Goal: Information Seeking & Learning: Learn about a topic

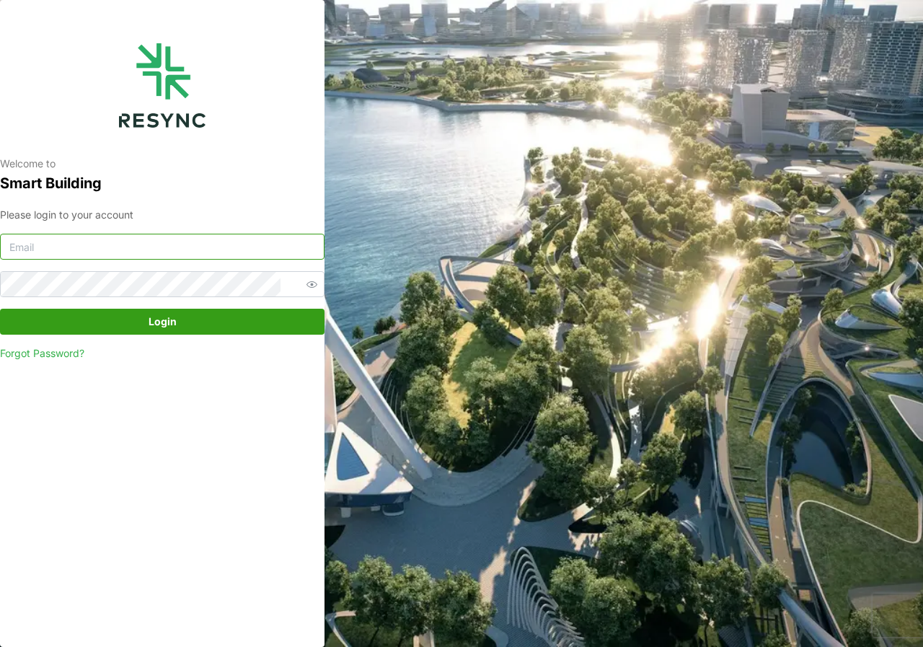
type input "adm.tech@th.knightfrank.com"
click at [151, 327] on span "Login" at bounding box center [163, 321] width 28 height 25
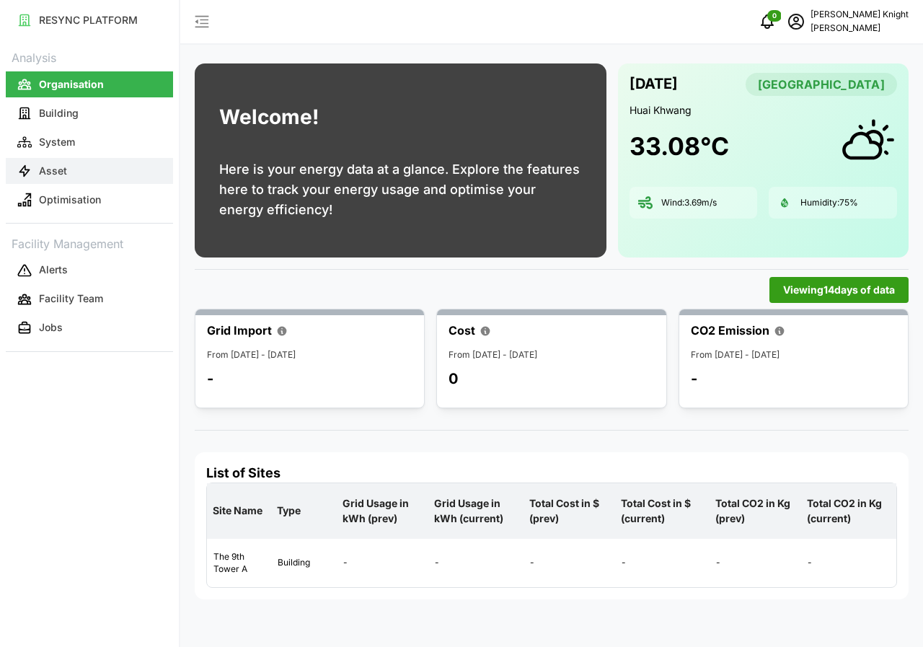
click at [59, 178] on button "Asset" at bounding box center [89, 171] width 167 height 26
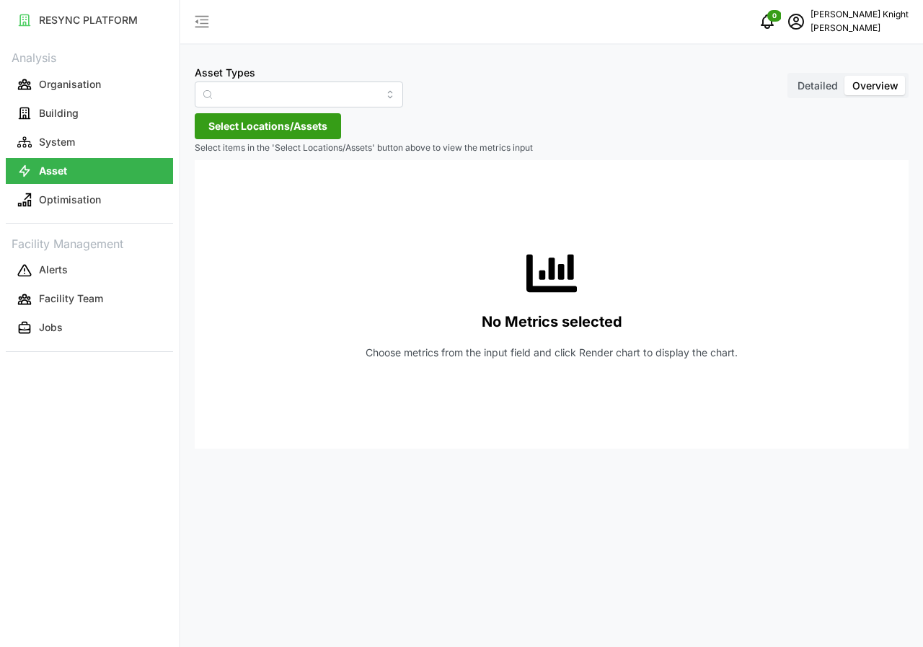
type input "Air Handling Unit"
click at [810, 87] on span "Detailed" at bounding box center [818, 85] width 40 height 12
click at [790, 76] on input "Detailed" at bounding box center [790, 76] width 0 height 0
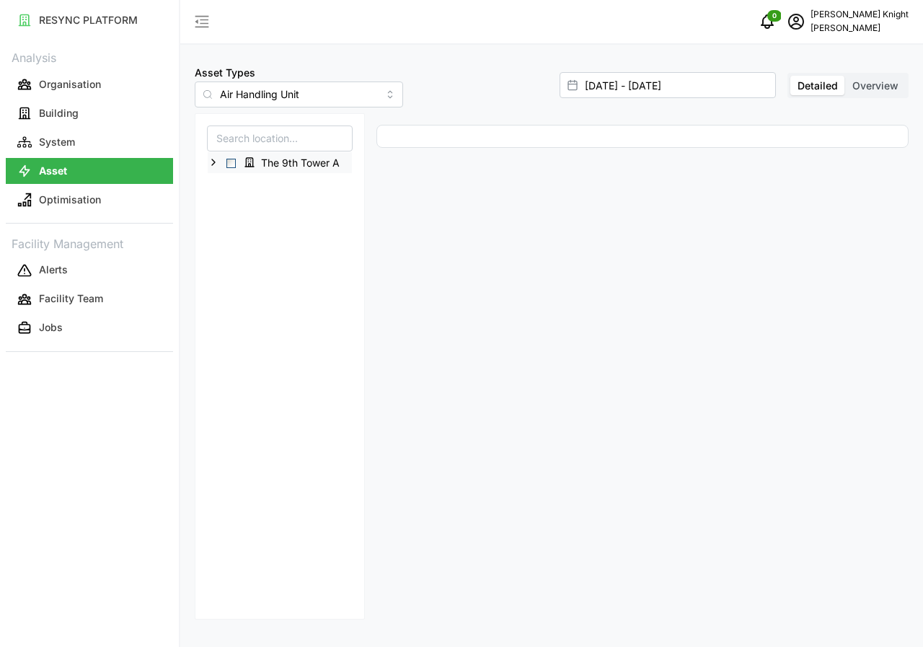
click at [228, 163] on span "Select The 9th Tower A" at bounding box center [230, 163] width 9 height 9
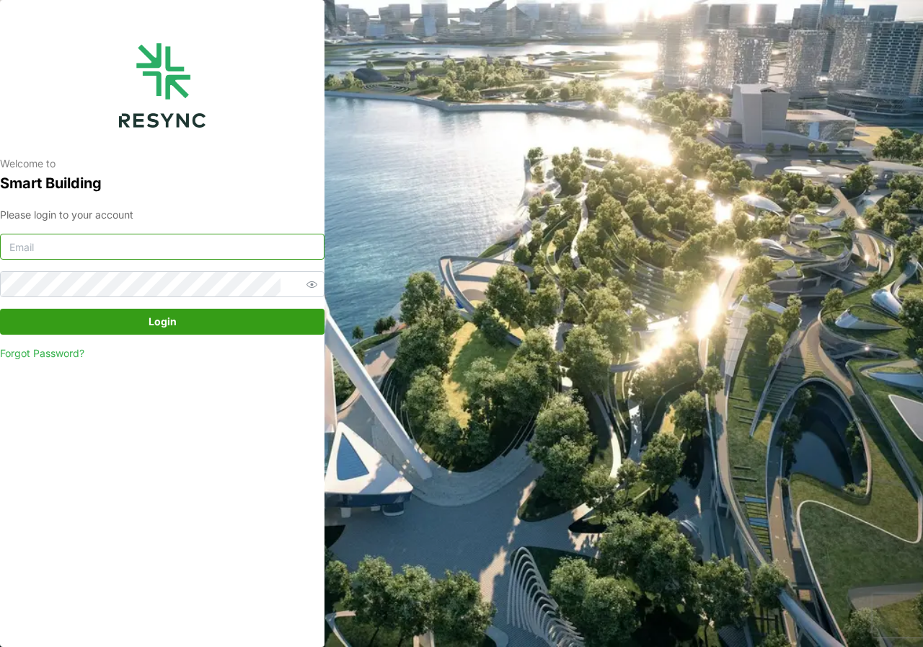
type input "adm.tech@th.knightfrank.com"
click at [160, 320] on span "Login" at bounding box center [163, 321] width 28 height 25
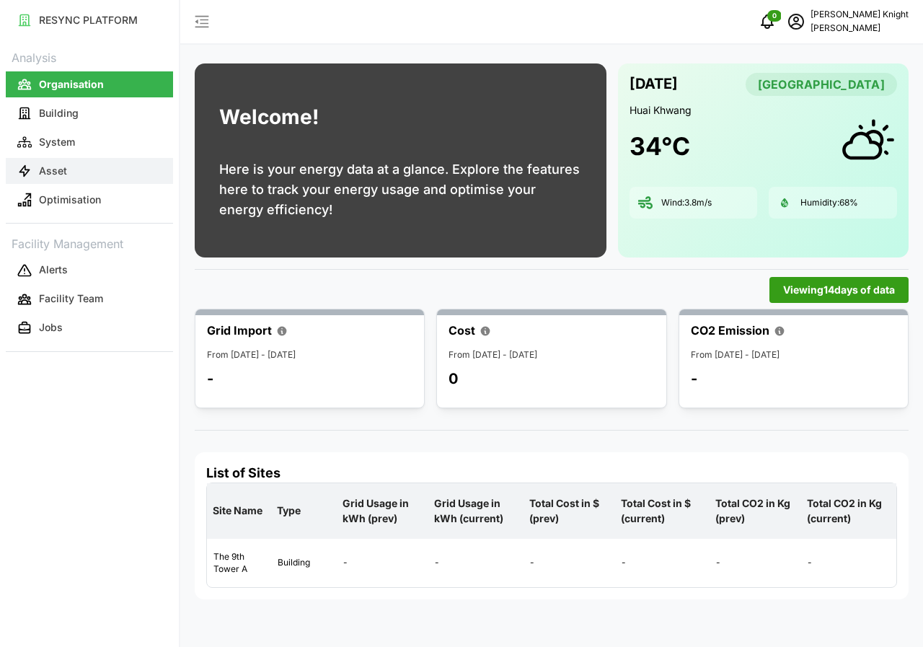
click at [69, 169] on button "Asset" at bounding box center [89, 171] width 167 height 26
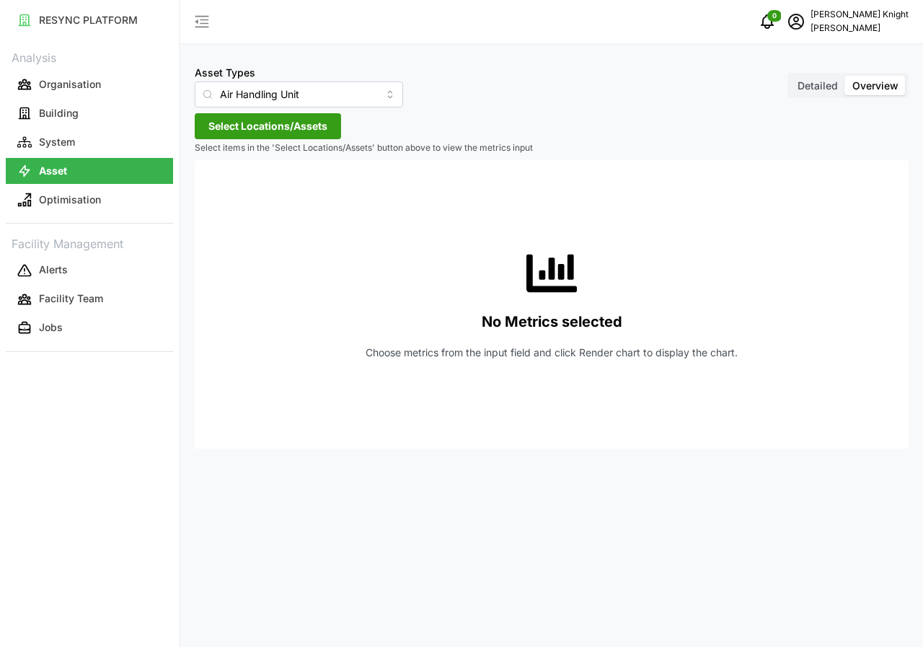
click at [829, 83] on span "Detailed" at bounding box center [818, 85] width 40 height 12
click at [790, 76] on input "Detailed" at bounding box center [790, 76] width 0 height 0
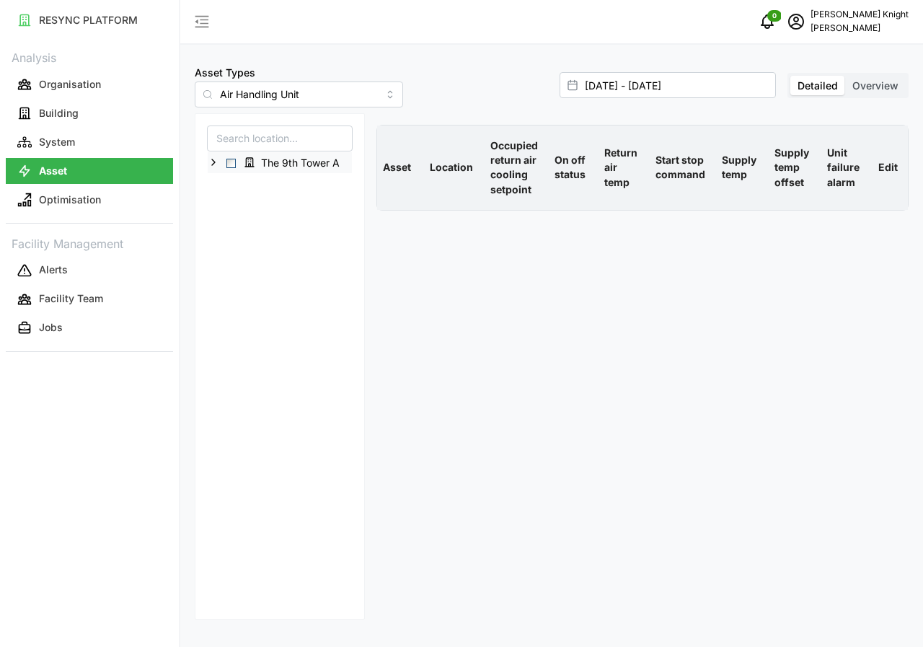
click at [226, 162] on div "The 9th Tower A" at bounding box center [280, 162] width 144 height 21
click at [231, 163] on span "Select The 9th Tower A" at bounding box center [230, 163] width 9 height 9
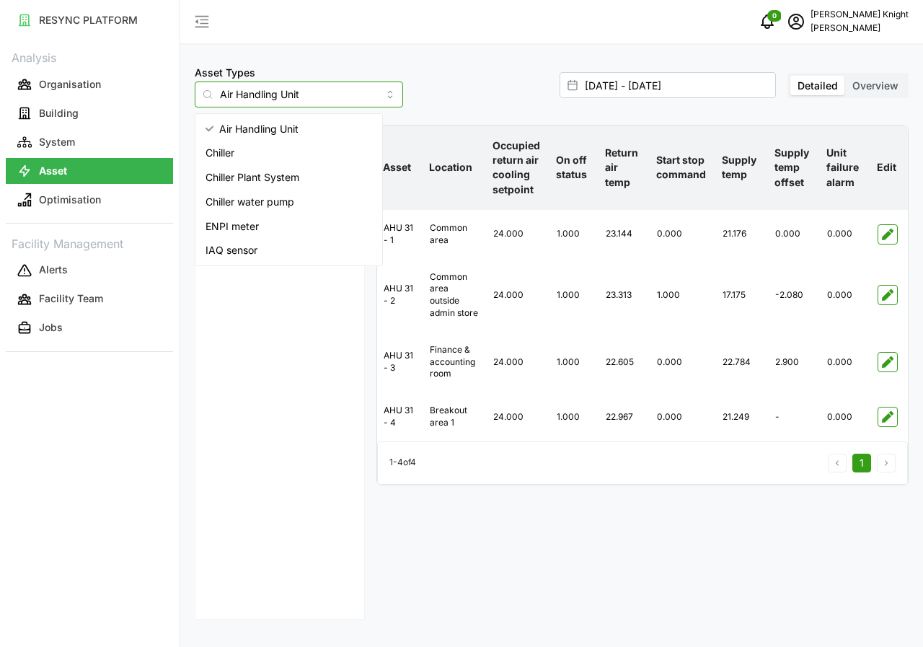
click at [327, 97] on input "Air Handling Unit" at bounding box center [299, 94] width 208 height 26
click at [245, 252] on span "IAQ sensor" at bounding box center [232, 250] width 52 height 16
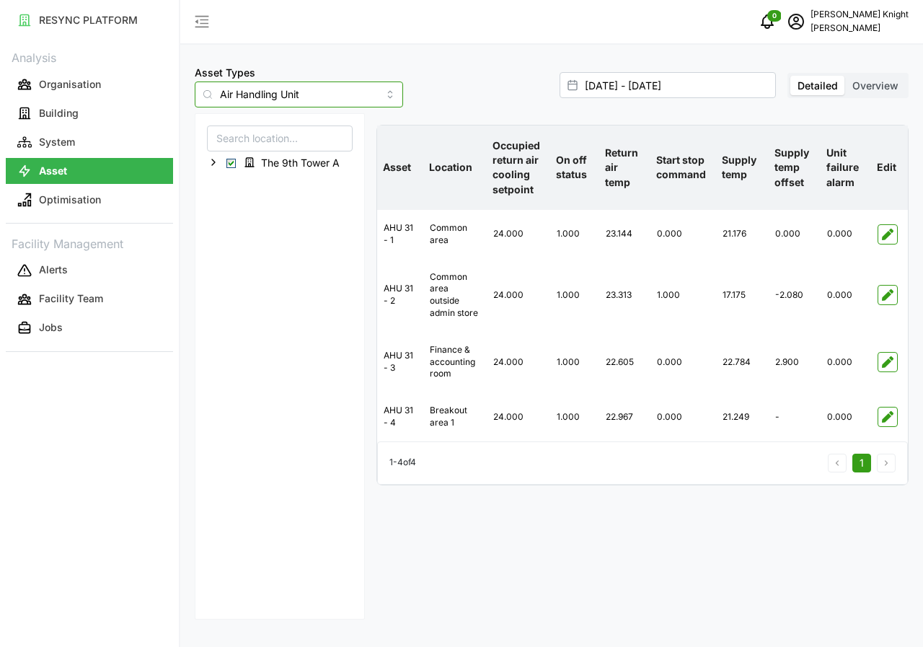
type input "IAQ sensor"
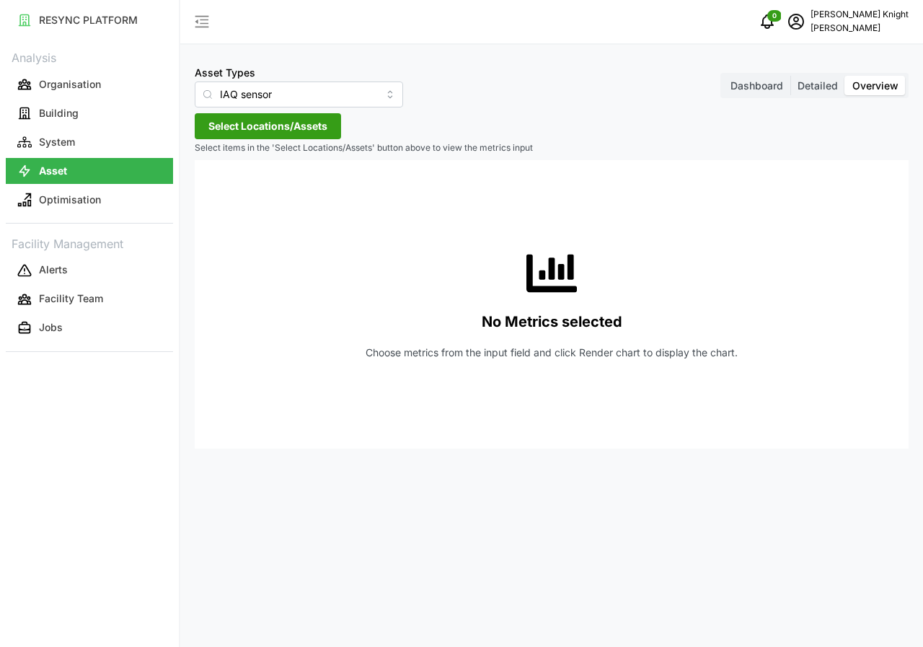
click at [826, 89] on span "Detailed" at bounding box center [818, 85] width 40 height 12
click at [790, 76] on input "Detailed" at bounding box center [790, 76] width 0 height 0
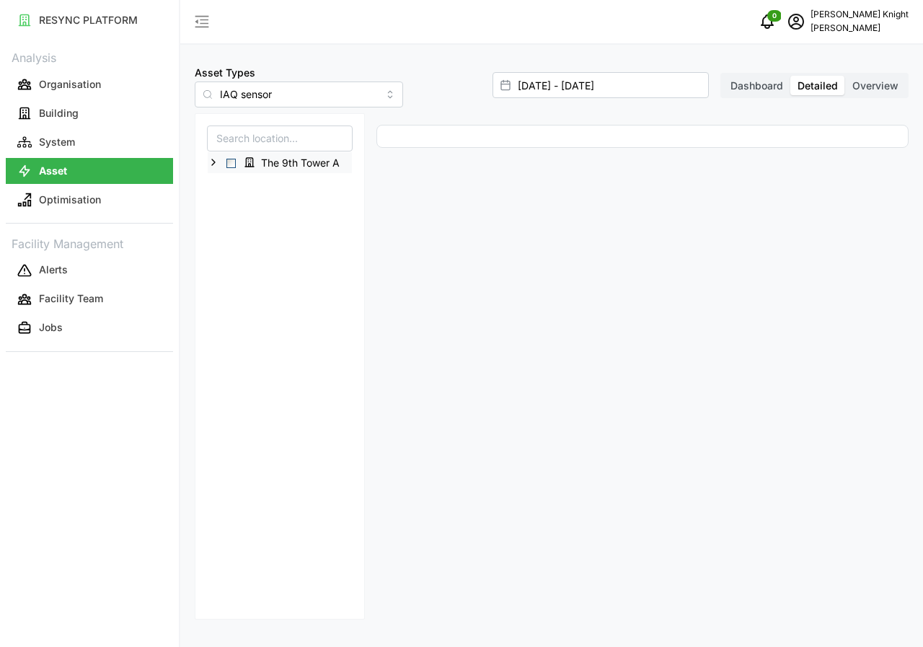
click at [229, 164] on span "Select The 9th Tower A" at bounding box center [230, 163] width 9 height 9
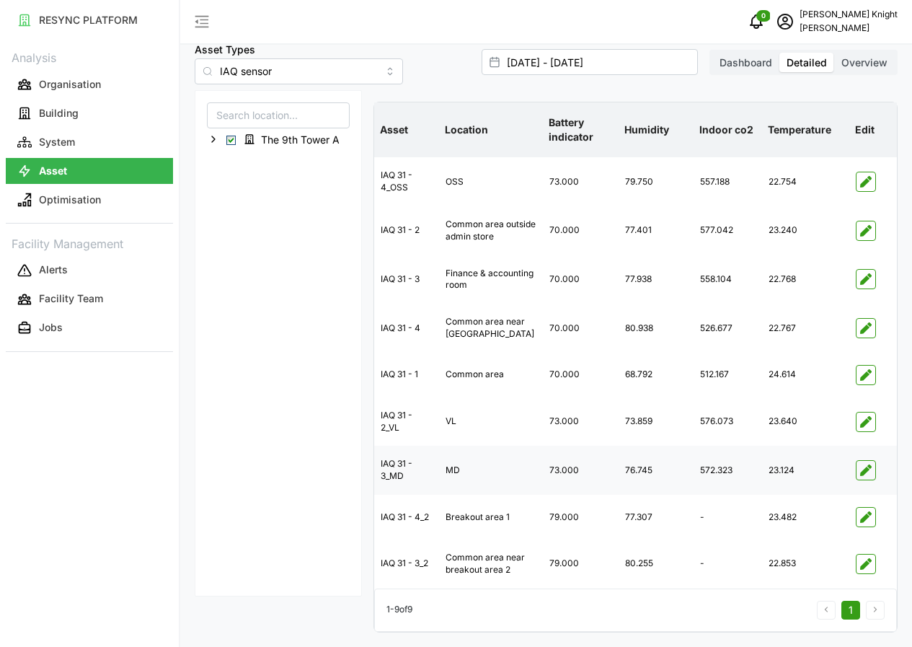
scroll to position [55, 0]
